Goal: Task Accomplishment & Management: Use online tool/utility

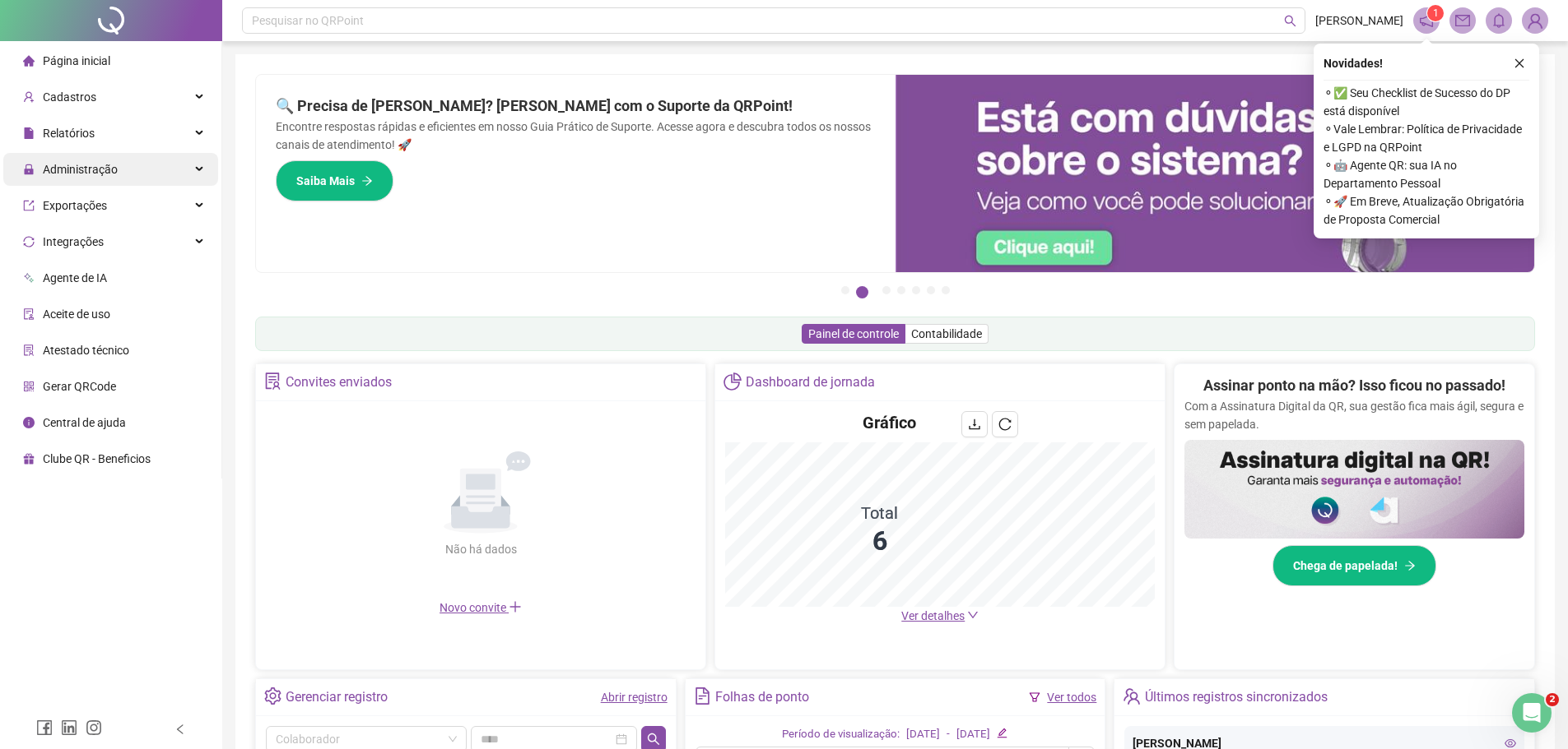
click at [183, 165] on div "Administração" at bounding box center [110, 169] width 215 height 33
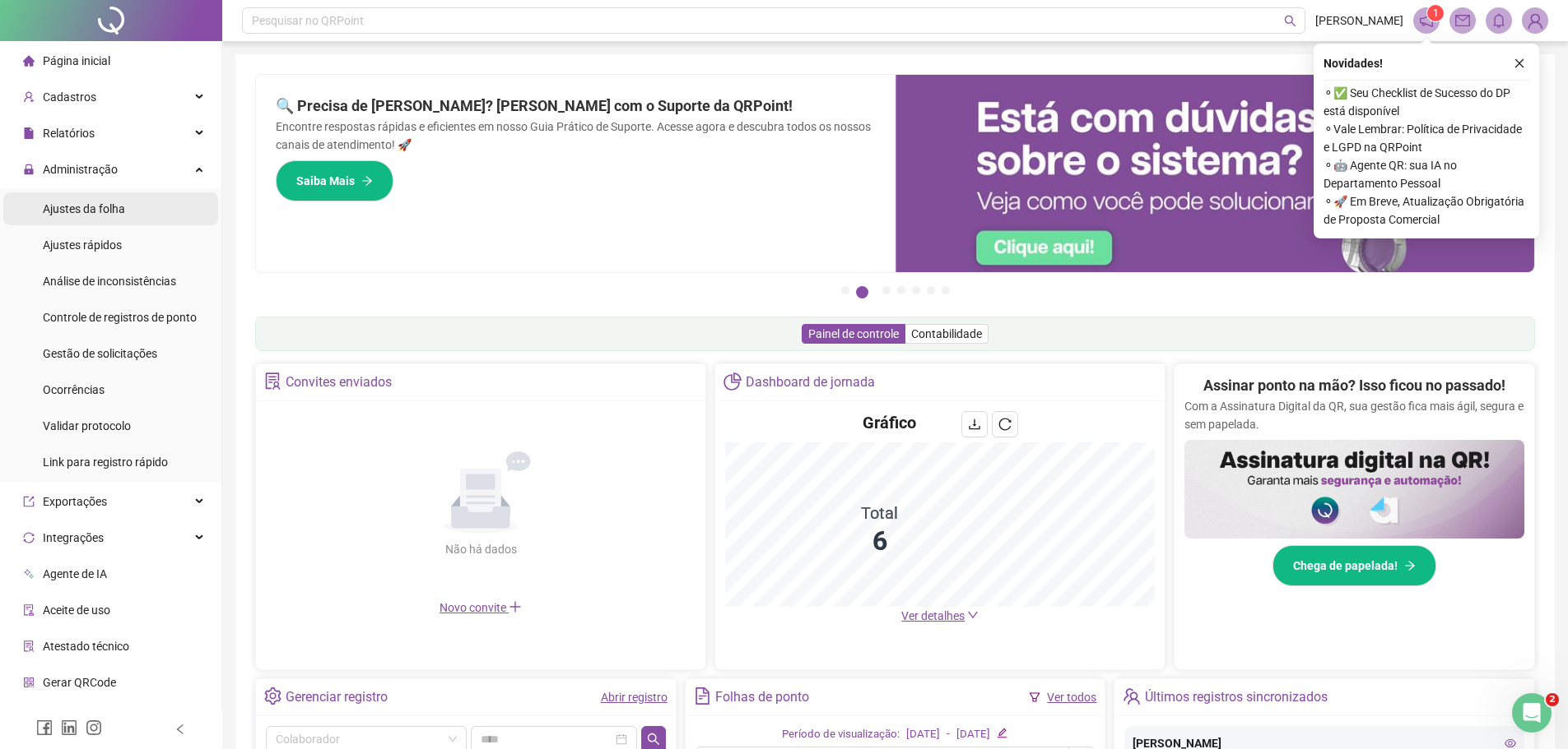
click at [115, 212] on span "Ajustes da folha" at bounding box center [84, 209] width 83 height 14
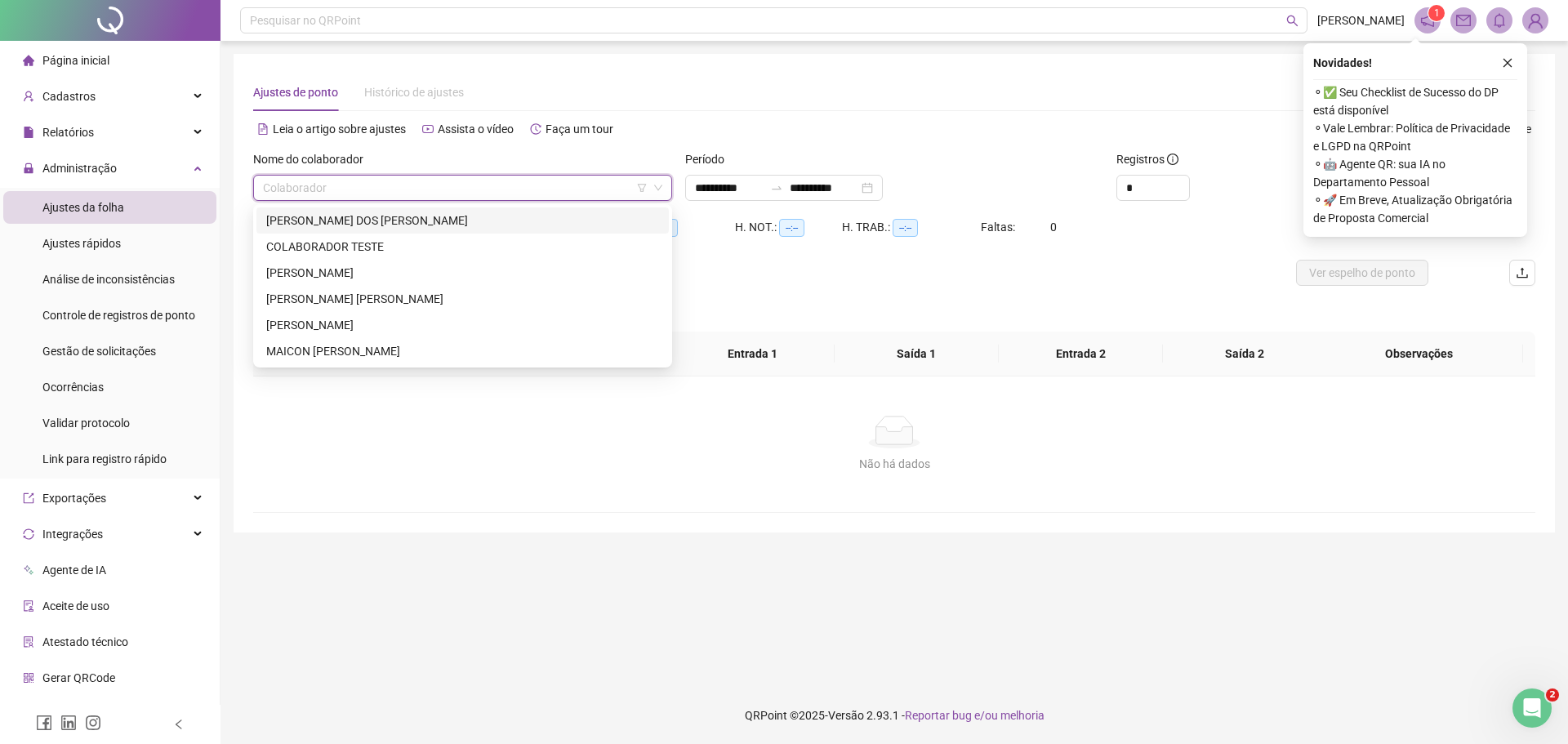
click at [274, 189] on input "search" at bounding box center [455, 187] width 385 height 24
click at [339, 297] on div "[PERSON_NAME] [PERSON_NAME]" at bounding box center [462, 299] width 393 height 18
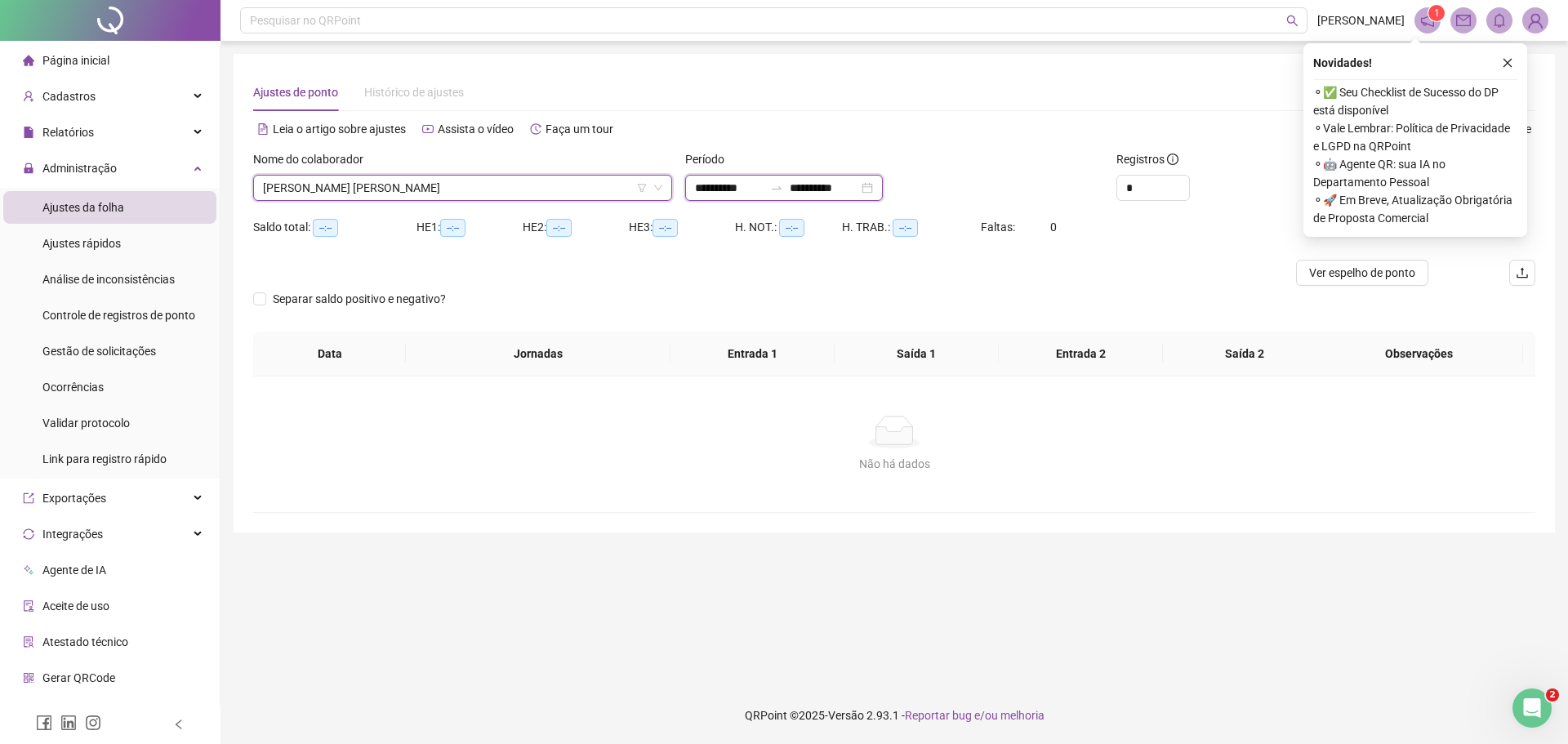
click at [695, 192] on input "**********" at bounding box center [729, 187] width 69 height 18
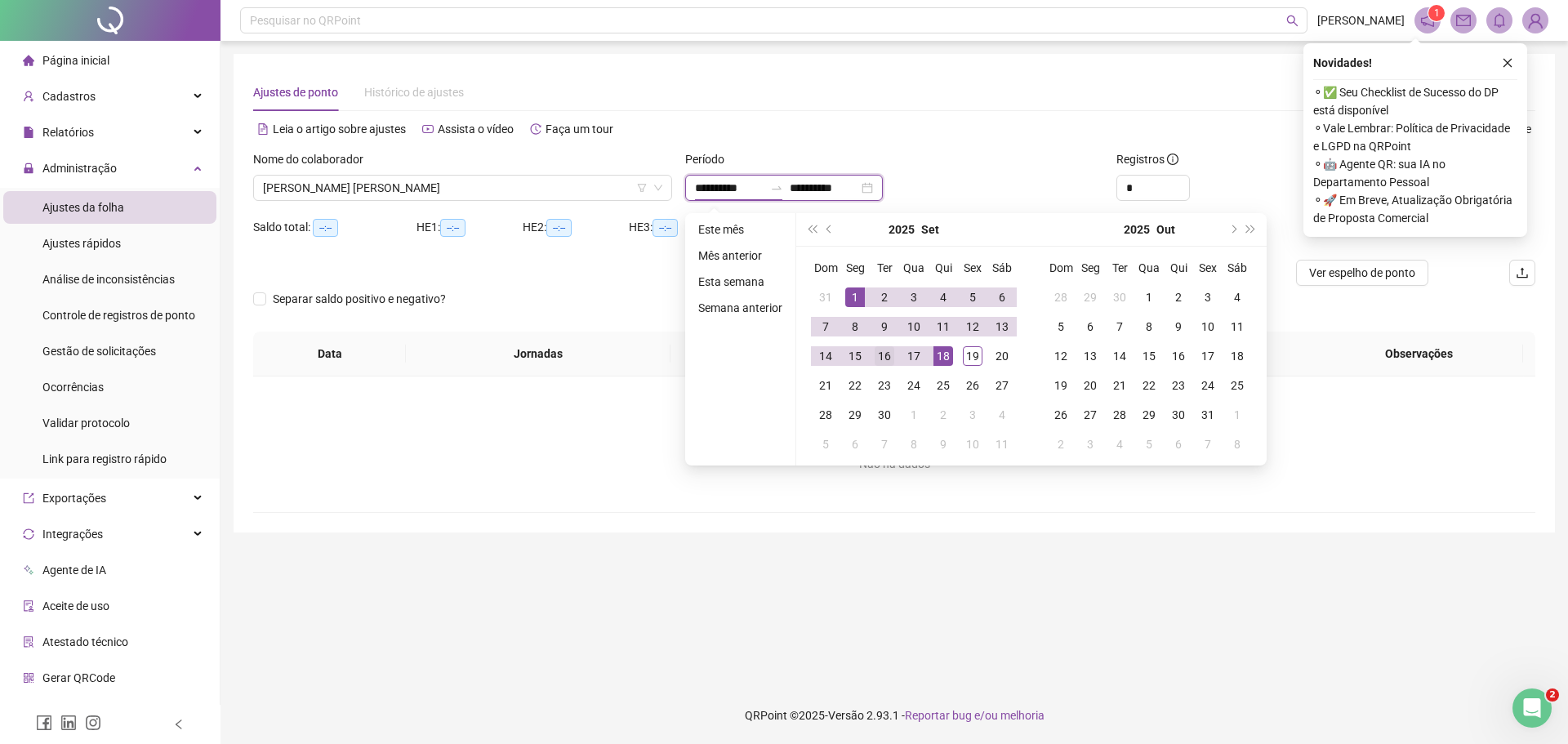
type input "**********"
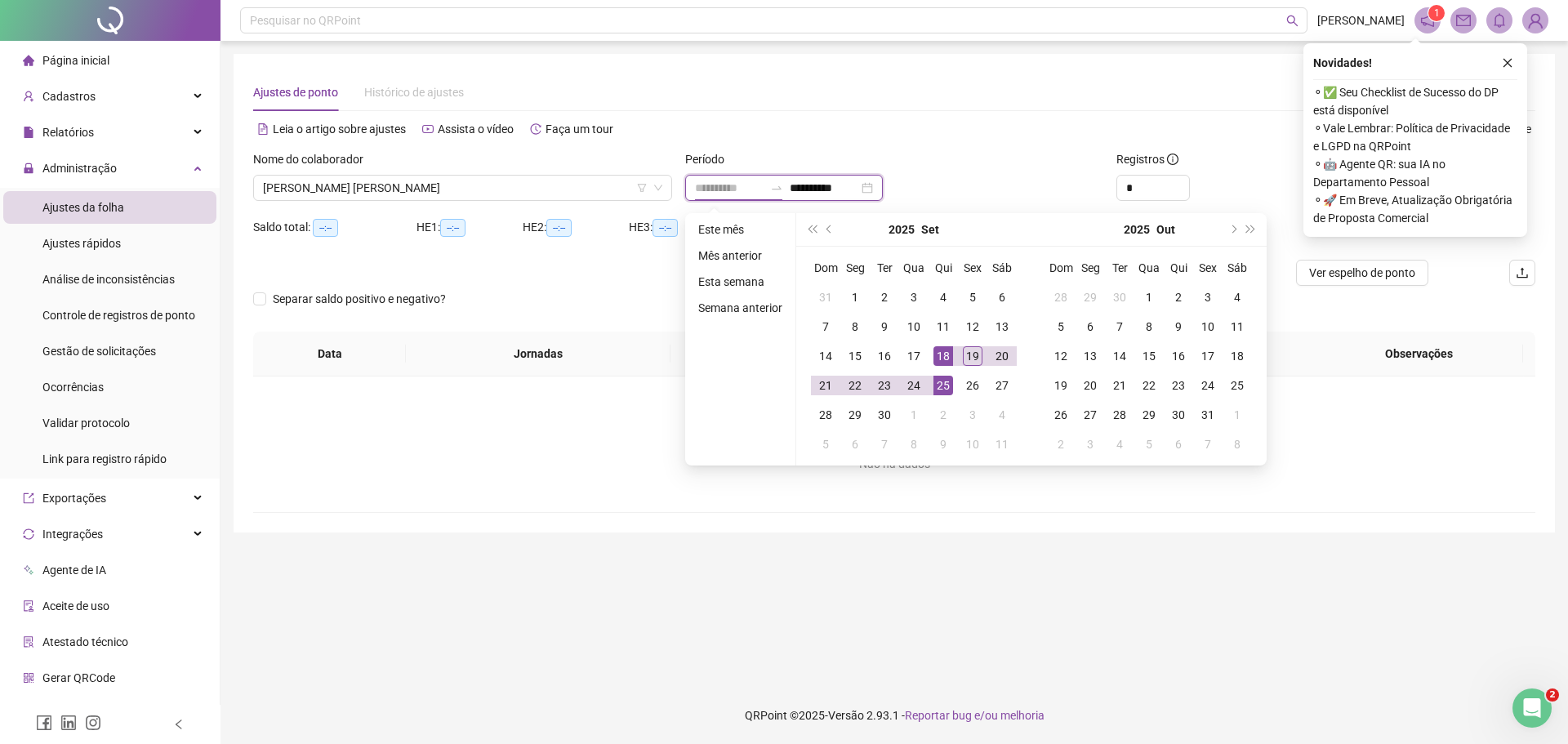
type input "**********"
click at [944, 350] on div "18" at bounding box center [944, 356] width 19 height 19
click at [942, 355] on div "18" at bounding box center [944, 356] width 19 height 19
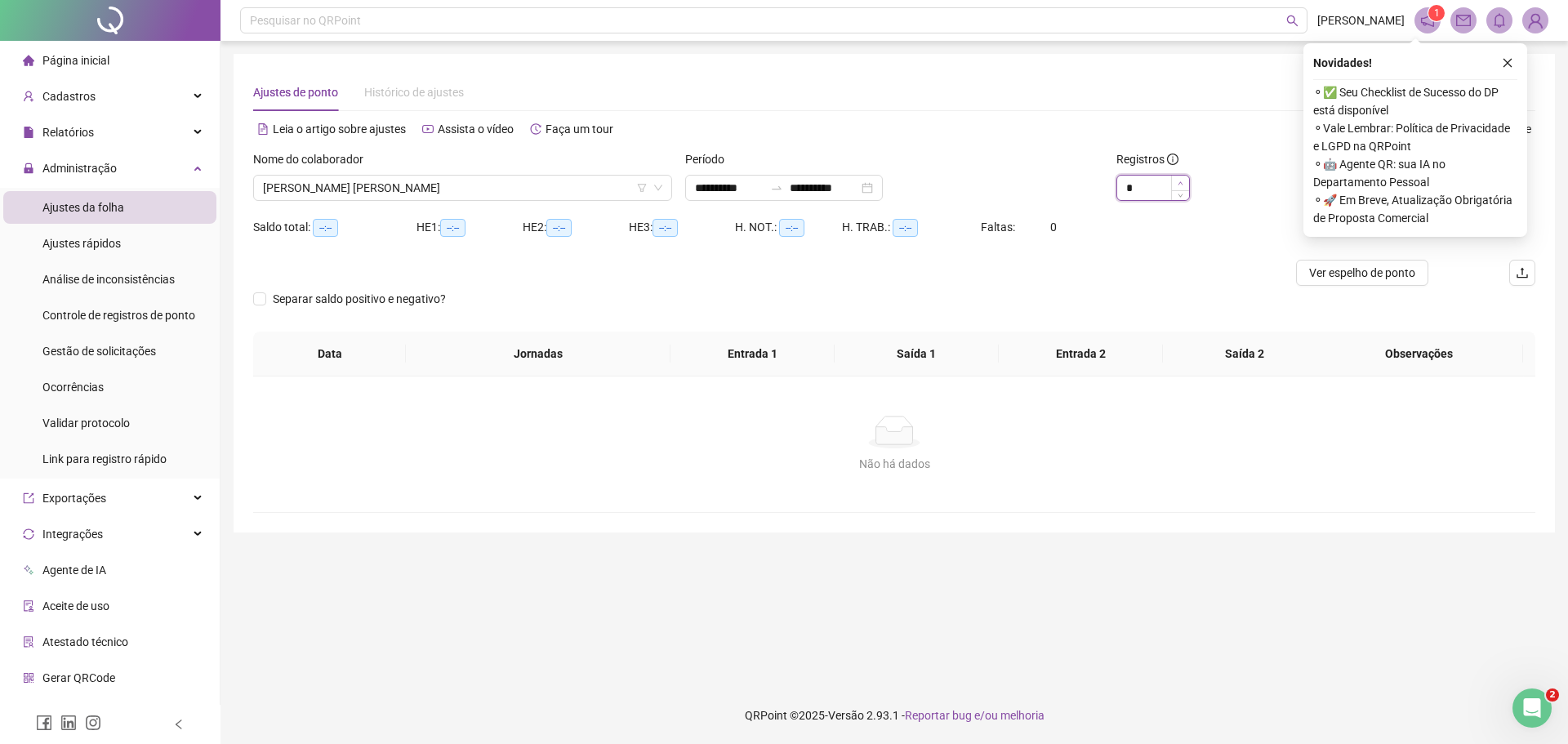
type input "*"
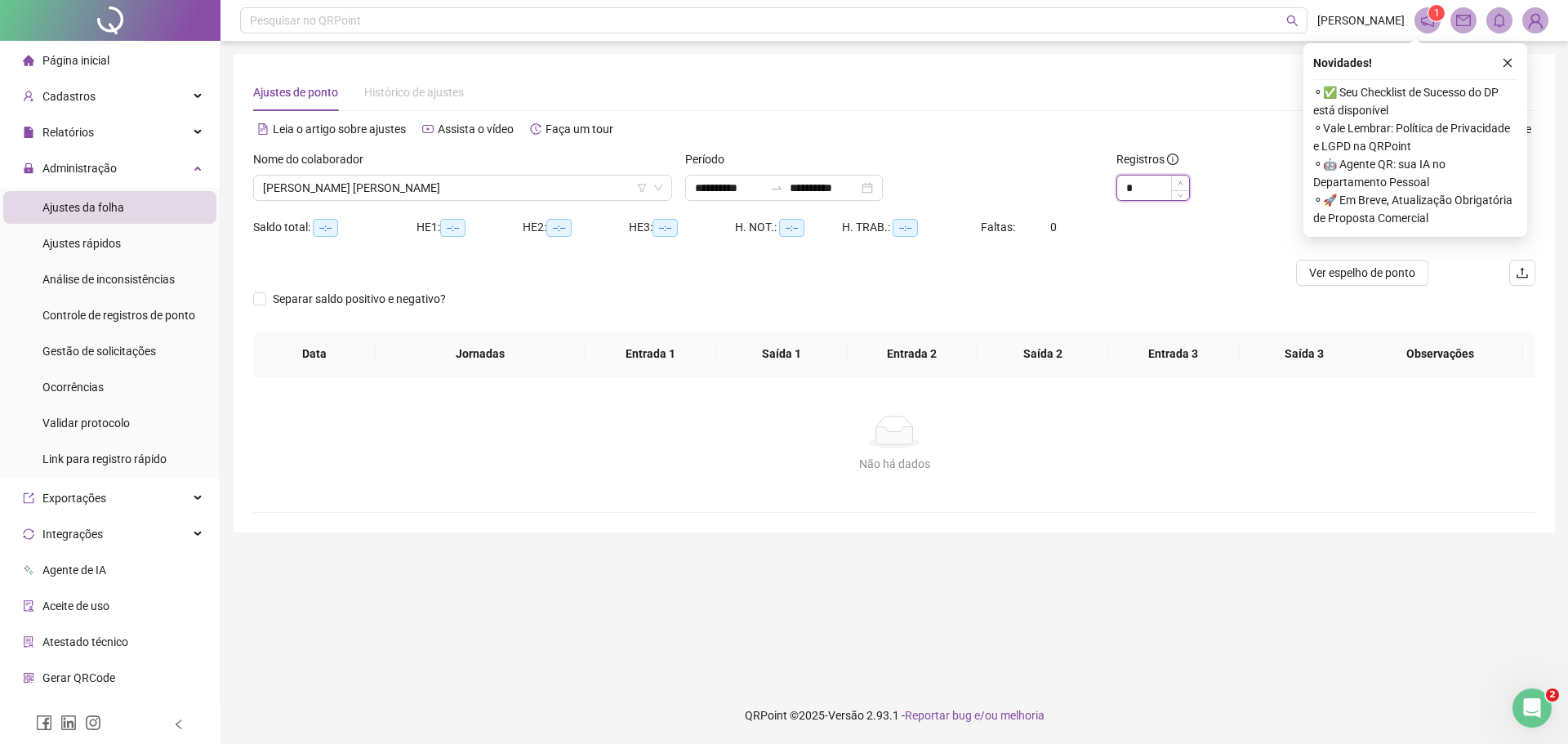
click at [1182, 183] on icon "up" at bounding box center [1181, 182] width 5 height 3
click at [1382, 276] on span "Ver espelho de ponto" at bounding box center [1362, 272] width 106 height 18
click at [1508, 55] on button "button" at bounding box center [1508, 63] width 19 height 19
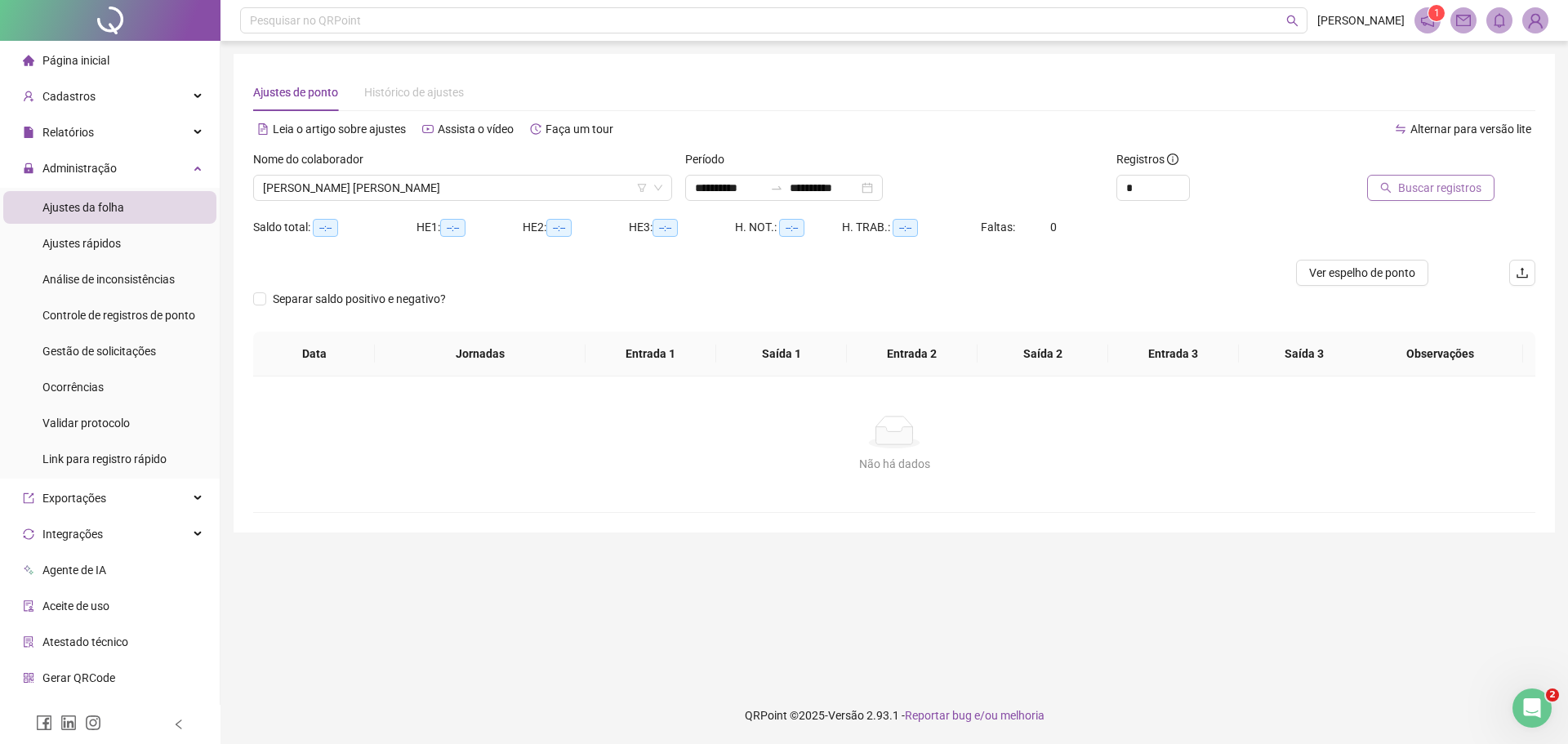
click at [1418, 179] on button "Buscar registros" at bounding box center [1431, 187] width 127 height 26
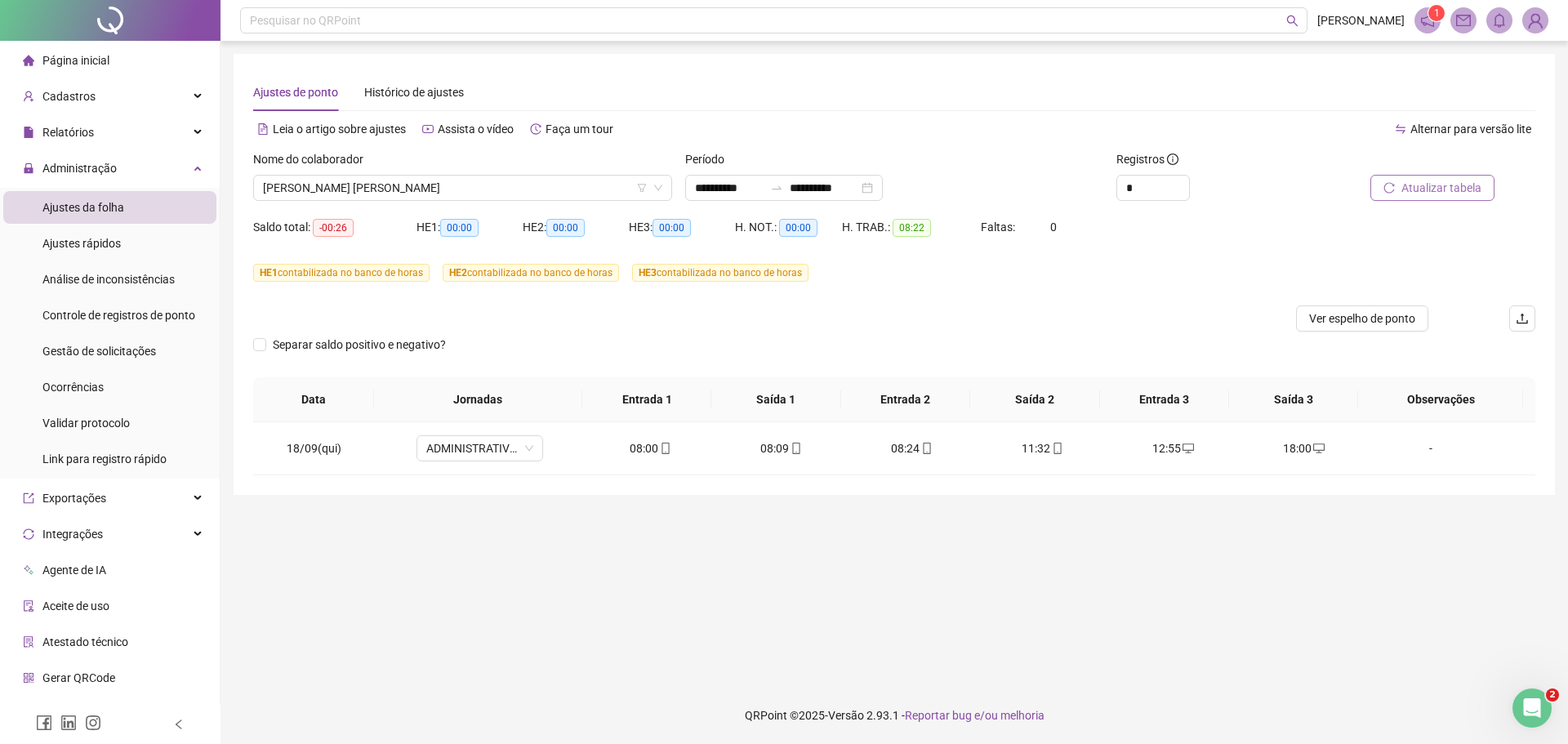
click at [1426, 183] on span "Atualizar tabela" at bounding box center [1442, 187] width 80 height 18
click at [109, 238] on span "Ajustes rápidos" at bounding box center [81, 244] width 78 height 14
